Goal: Task Accomplishment & Management: Manage account settings

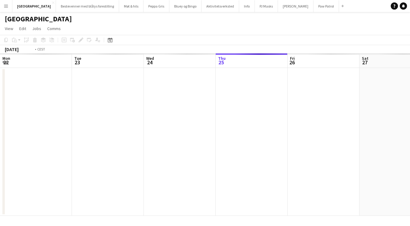
scroll to position [0, 207]
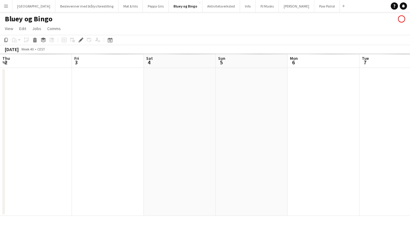
scroll to position [0, 207]
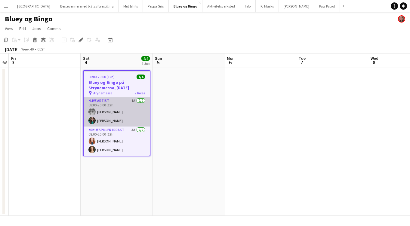
click at [119, 104] on app-card-role "Live artist 1A 2/2 08:00-20:00 (12h) Silje Andreassen Anne Birgitte Grindhaug" at bounding box center [117, 111] width 66 height 29
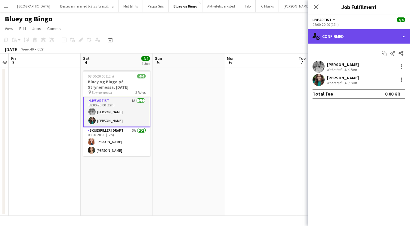
click at [328, 35] on div "single-neutral-actions-check-2 Confirmed" at bounding box center [359, 36] width 102 height 14
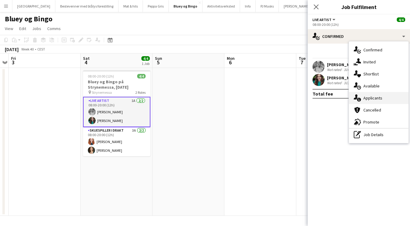
click at [376, 97] on span "Applicants" at bounding box center [372, 97] width 19 height 5
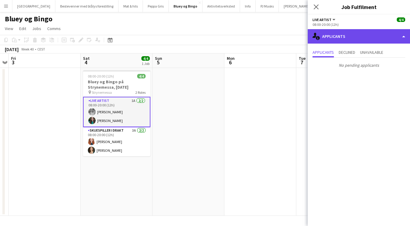
click at [343, 39] on div "single-neutral-actions-information Applicants" at bounding box center [359, 36] width 102 height 14
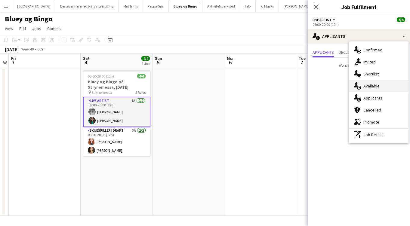
click at [375, 85] on span "Available" at bounding box center [371, 85] width 16 height 5
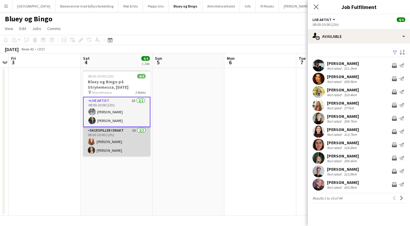
click at [113, 135] on app-card-role "Skuespiller i drakt 3A 2/2 08:00-20:00 (12h) Josefin Tønnessen Helene Odner" at bounding box center [116, 141] width 67 height 29
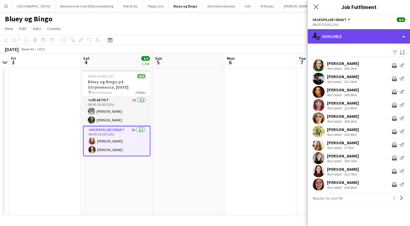
click at [351, 40] on div "single-neutral-actions-upload Available" at bounding box center [359, 36] width 102 height 14
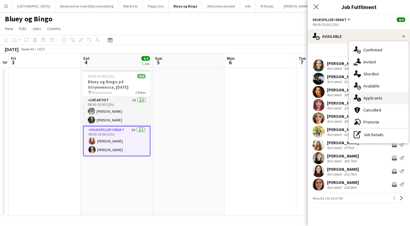
click at [371, 97] on span "Applicants" at bounding box center [372, 97] width 19 height 5
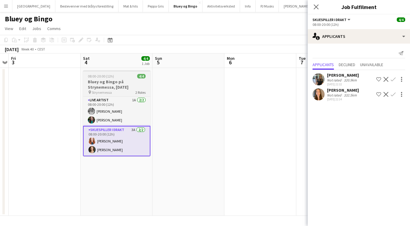
click at [108, 82] on h3 "Bluey og Bingo på Strynemessa, lørdag 4. oktober" at bounding box center [116, 84] width 67 height 11
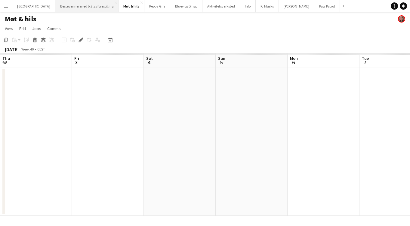
scroll to position [0, 207]
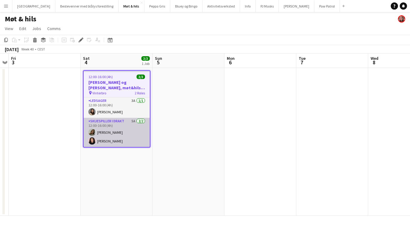
click at [110, 123] on app-card-role "Skuespiller i drakt 5A [DATE] 12:00-16:00 (4h) [PERSON_NAME] [PERSON_NAME]" at bounding box center [117, 132] width 66 height 29
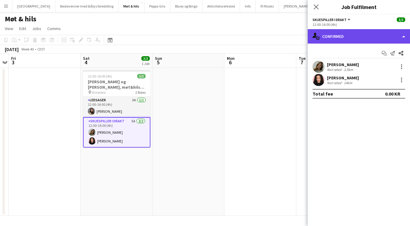
click at [343, 40] on div "single-neutral-actions-check-2 Confirmed" at bounding box center [359, 36] width 102 height 14
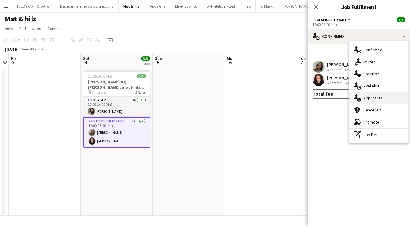
click at [372, 97] on span "Applicants" at bounding box center [372, 97] width 19 height 5
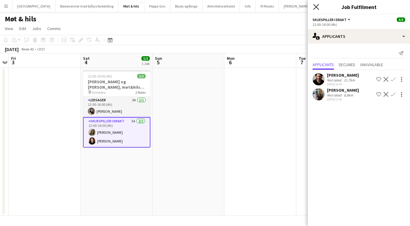
click at [317, 5] on icon "Close pop-in" at bounding box center [316, 7] width 6 height 6
